Goal: Check status

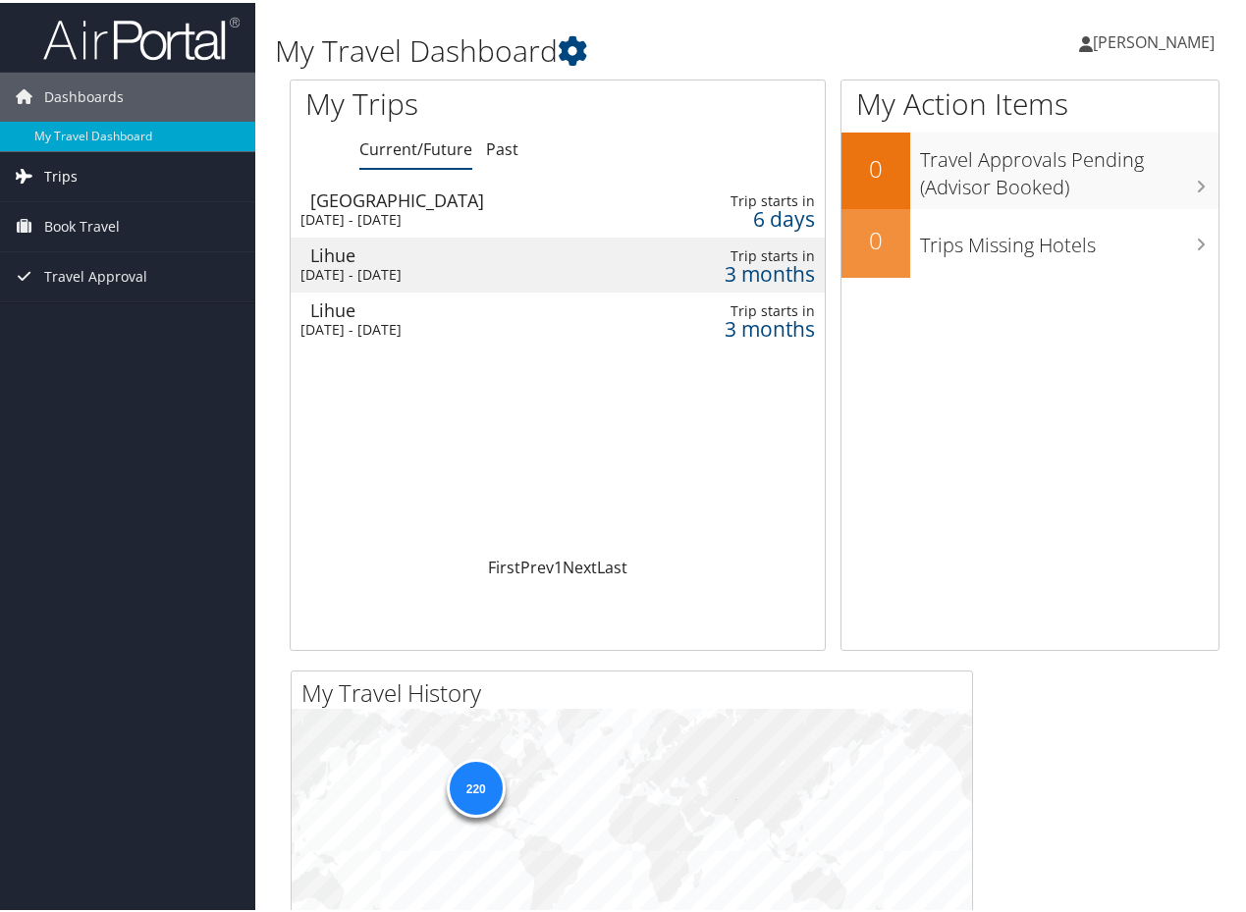
click at [48, 168] on span "Trips" at bounding box center [60, 173] width 33 height 49
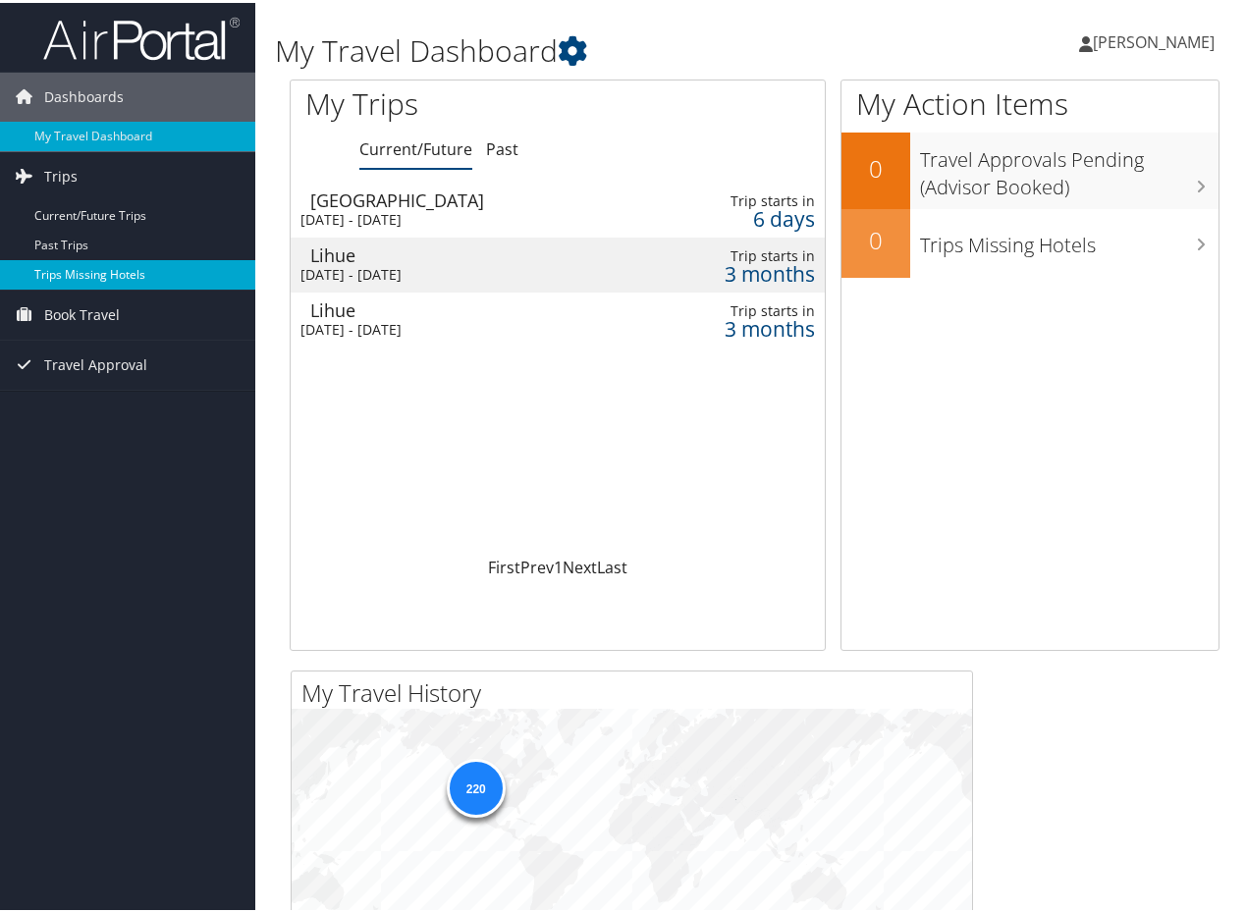
click at [102, 264] on link "Trips Missing Hotels" at bounding box center [127, 271] width 255 height 29
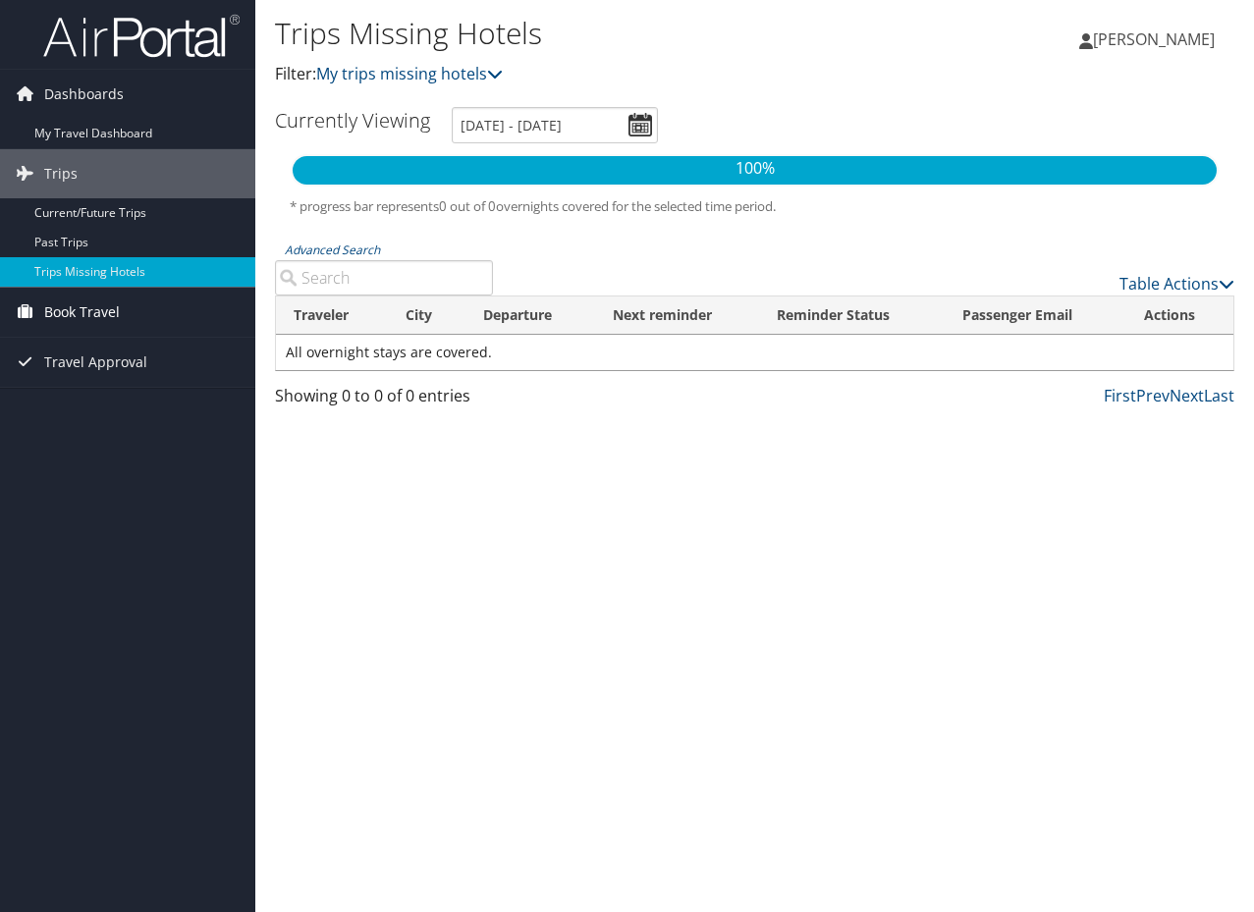
click at [72, 313] on span "Book Travel" at bounding box center [82, 312] width 76 height 49
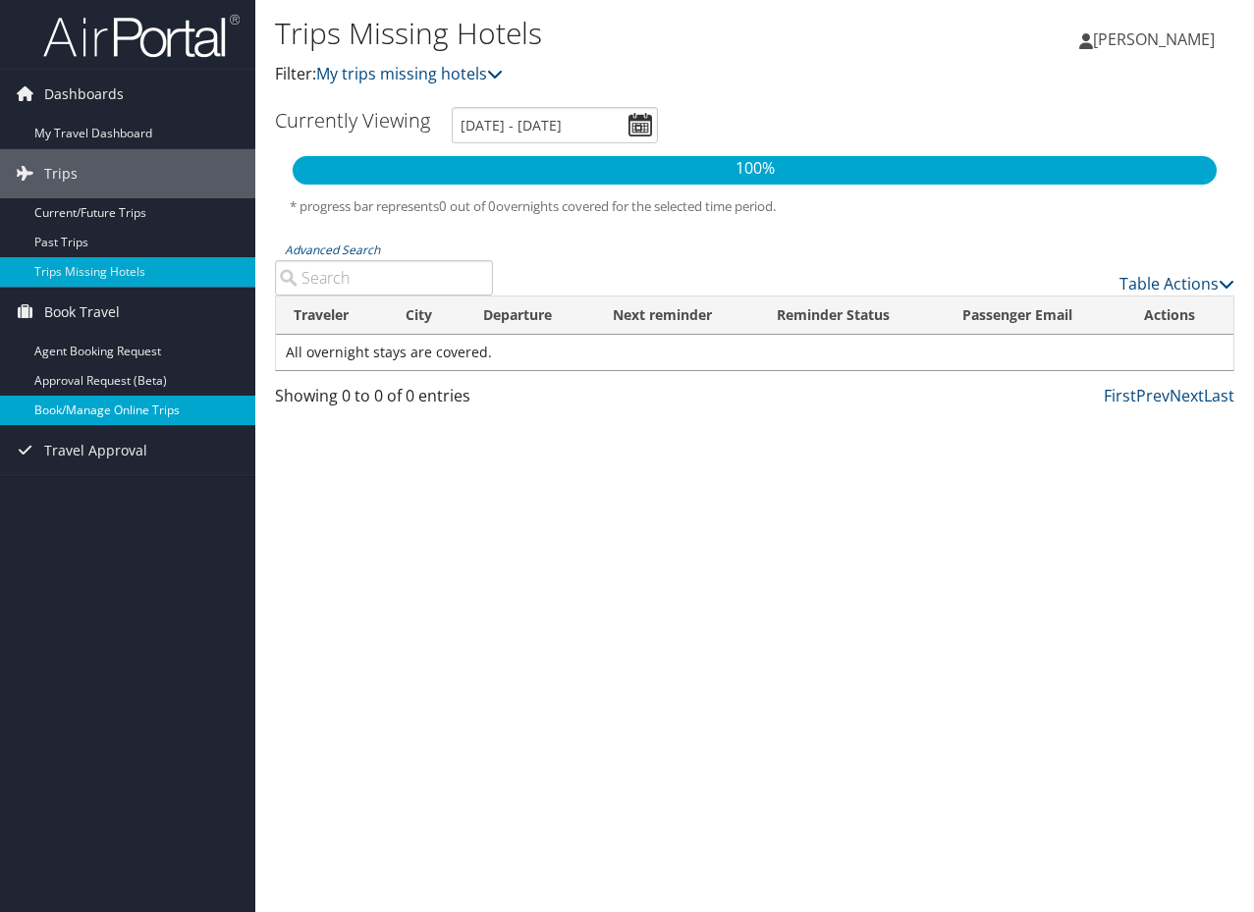
click at [95, 401] on link "Book/Manage Online Trips" at bounding box center [127, 410] width 255 height 29
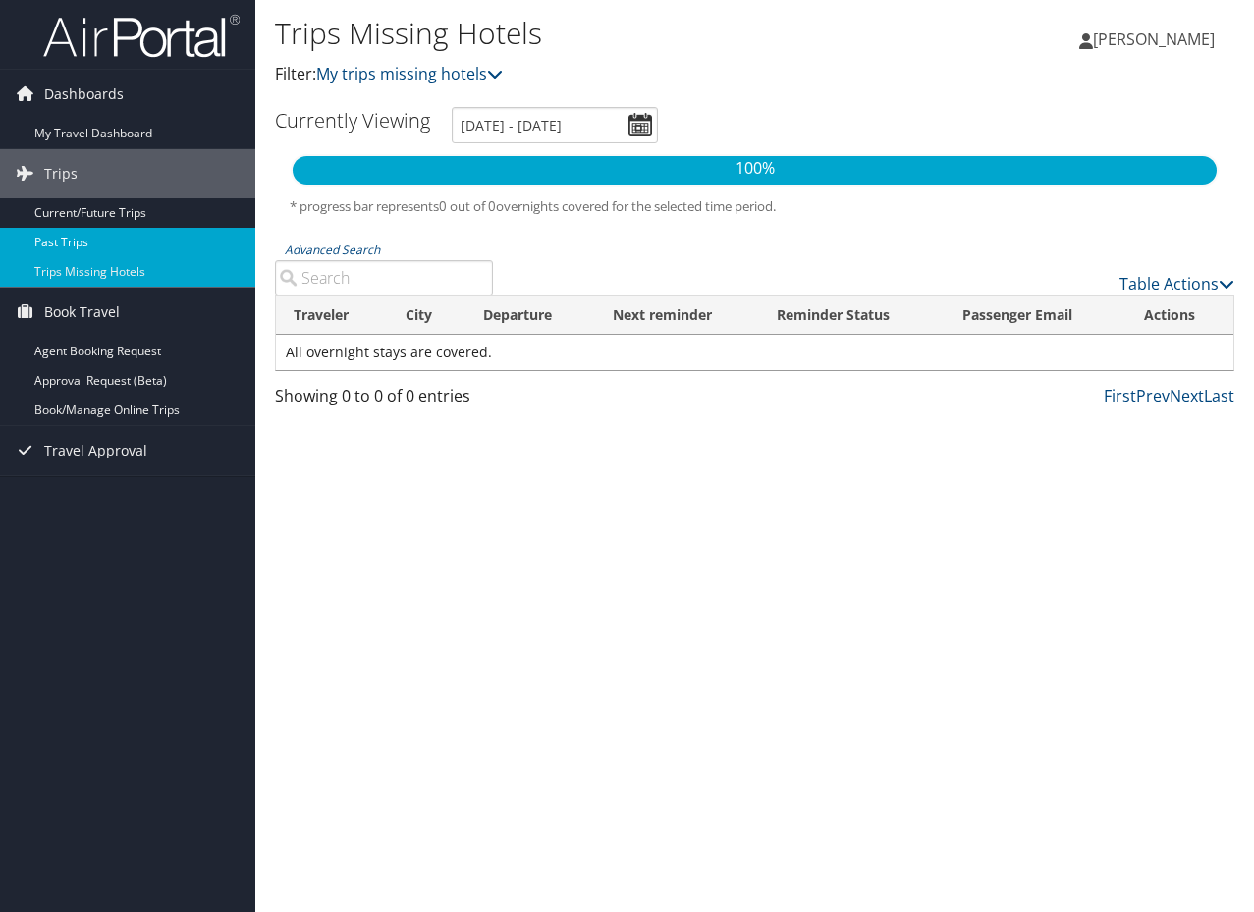
click at [66, 246] on link "Past Trips" at bounding box center [127, 242] width 255 height 29
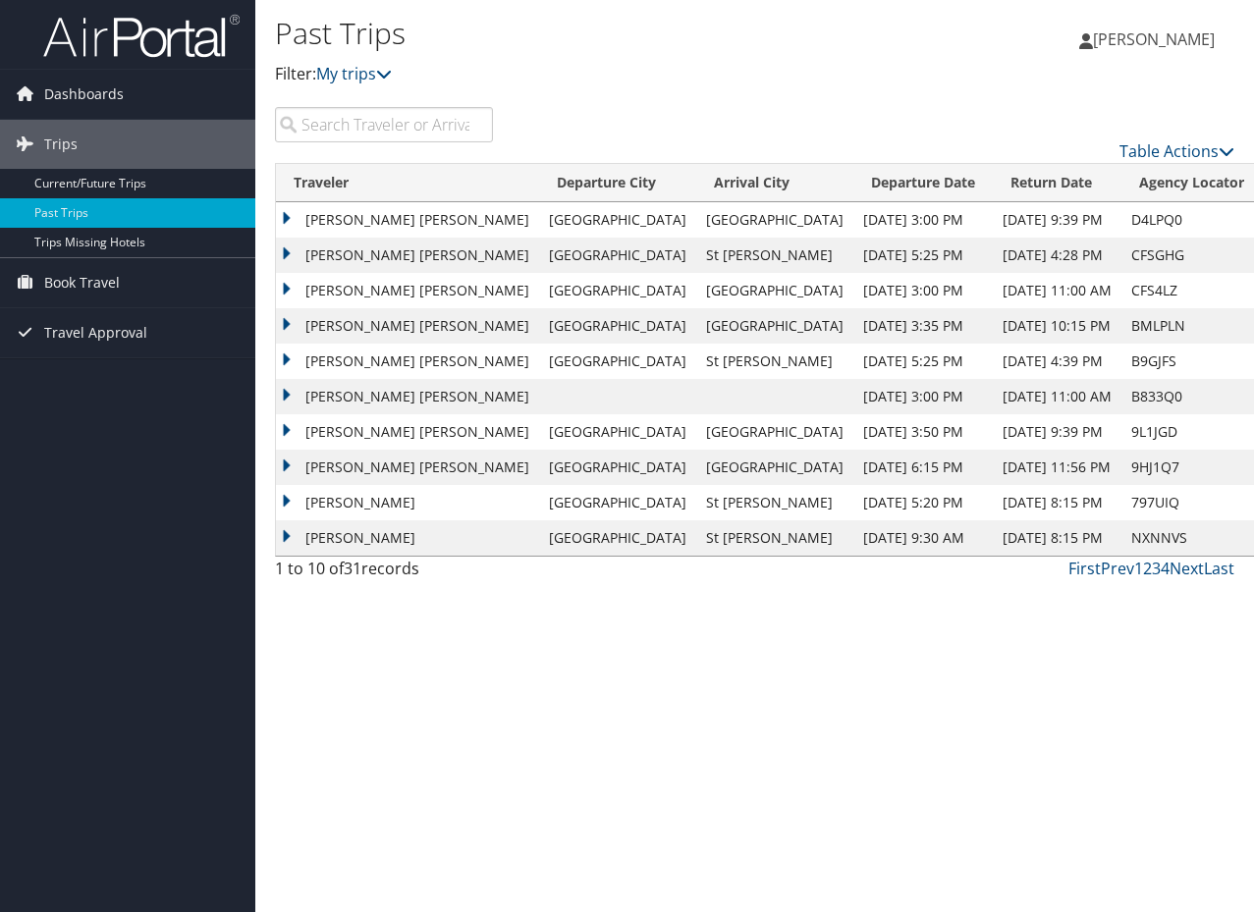
click at [423, 221] on td "MALLORY MICHELE IVERSON" at bounding box center [407, 219] width 263 height 35
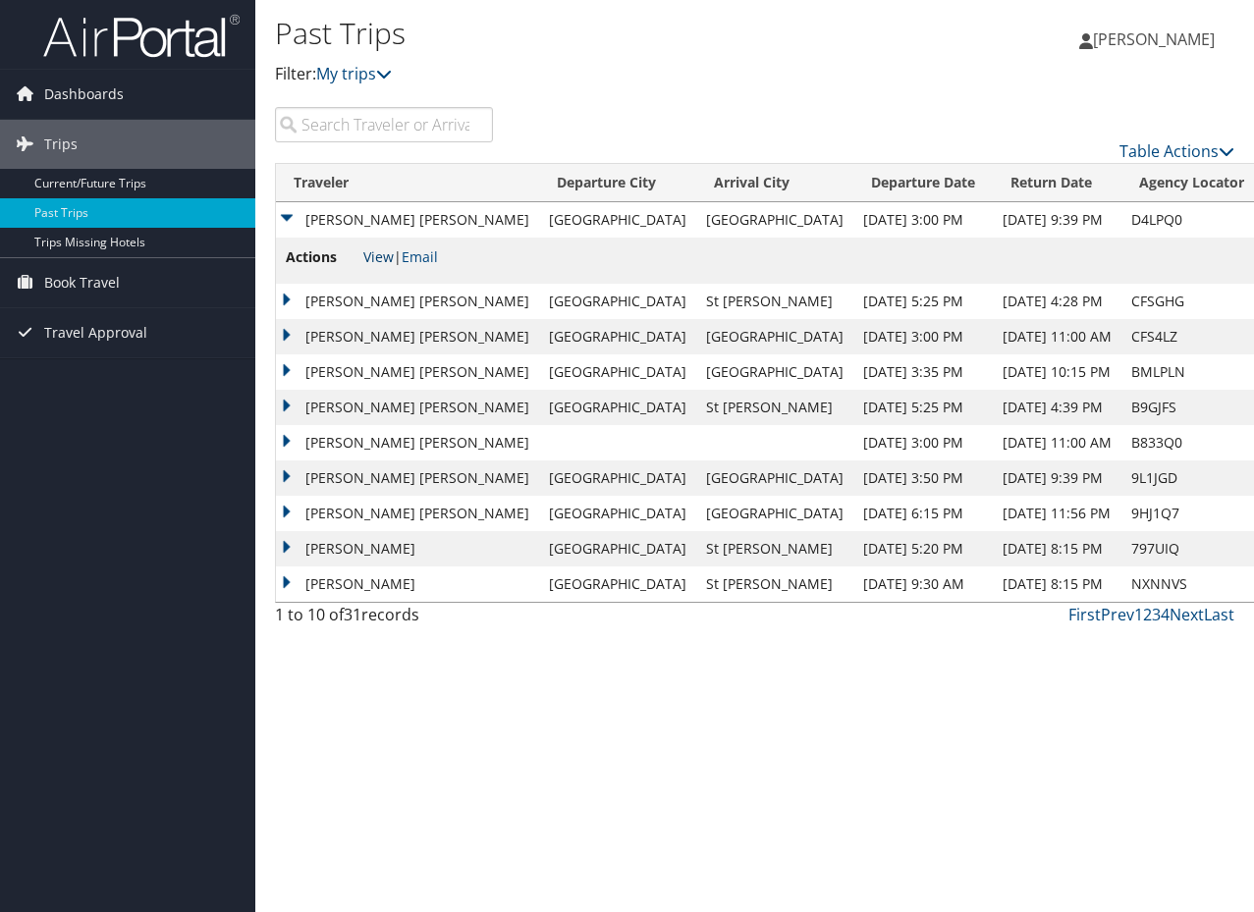
click at [379, 253] on link "View" at bounding box center [378, 256] width 30 height 19
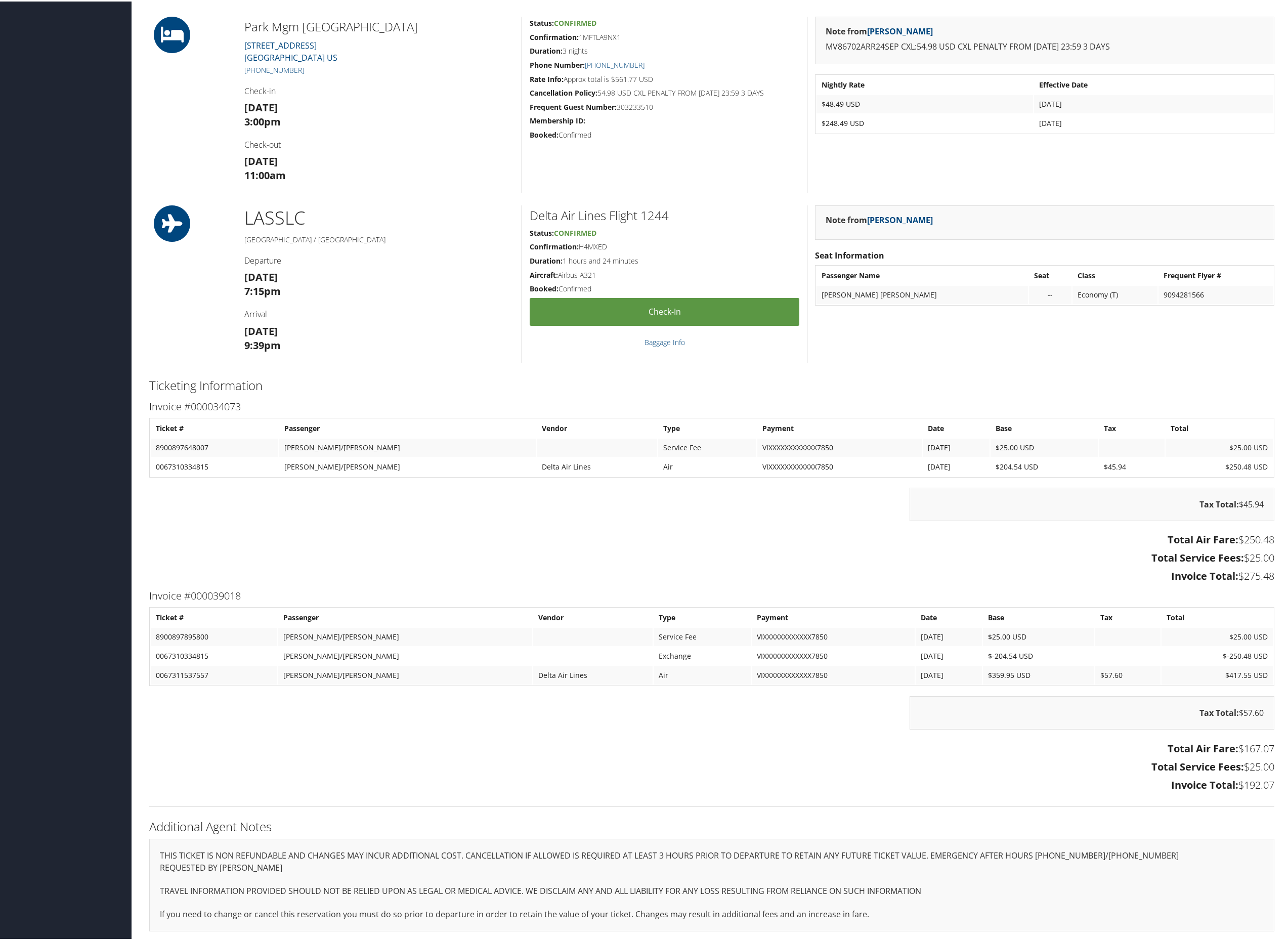
scroll to position [286, 0]
